Goal: Task Accomplishment & Management: Manage account settings

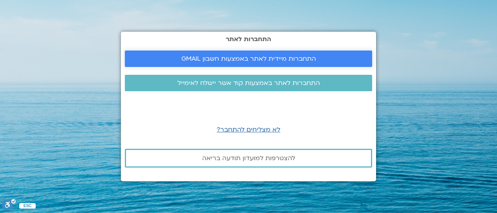
click at [264, 56] on span "התחברות מיידית לאתר באמצעות חשבון GMAIL" at bounding box center [248, 58] width 135 height 7
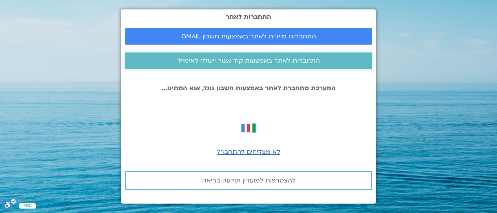
click at [244, 60] on span "התחברות לאתר באמצעות קוד אשר יישלח לאימייל" at bounding box center [248, 60] width 142 height 7
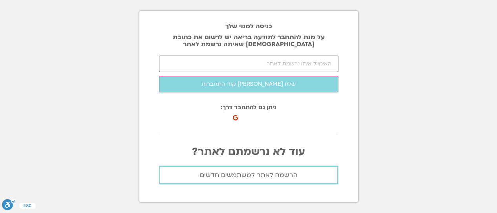
click at [302, 60] on input "email" at bounding box center [248, 64] width 179 height 16
type input "ש"
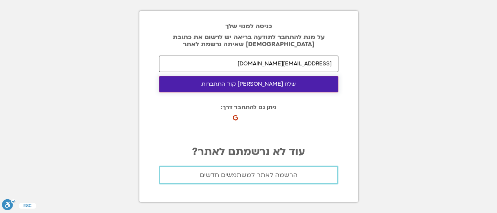
type input "amitbp@gmail.com"
click at [270, 84] on button "שלח לי קוד התחברות" at bounding box center [248, 84] width 179 height 16
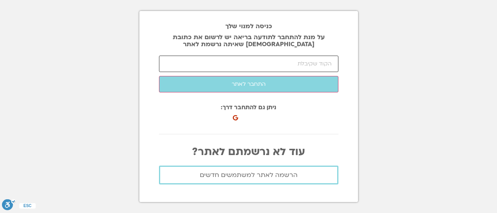
click at [274, 64] on input "number" at bounding box center [248, 64] width 179 height 16
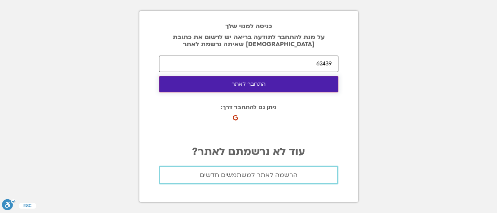
type input "62439"
click at [250, 82] on button "התחבר לאתר" at bounding box center [248, 84] width 179 height 16
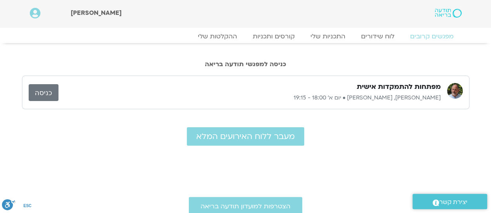
click at [49, 87] on link "כניסה" at bounding box center [44, 92] width 30 height 17
